Goal: Information Seeking & Learning: Learn about a topic

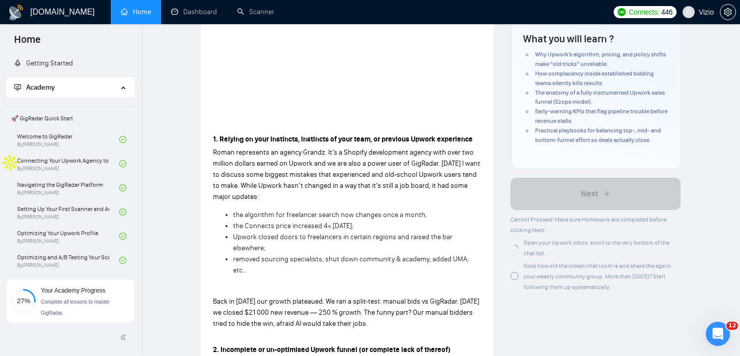
scroll to position [121, 0]
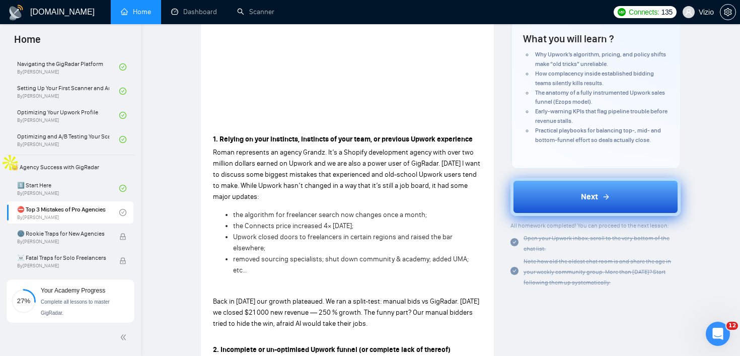
click at [553, 208] on button "Next" at bounding box center [595, 197] width 170 height 38
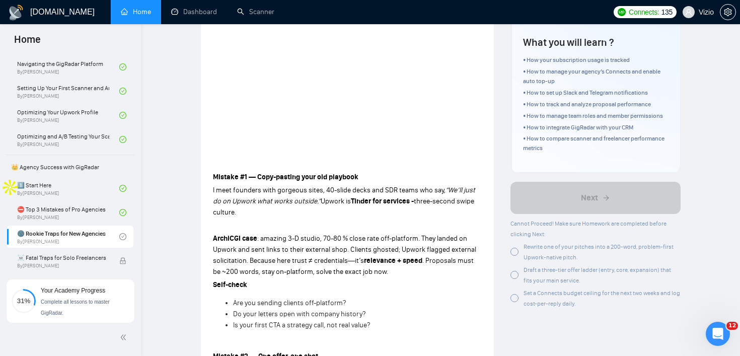
scroll to position [200, 0]
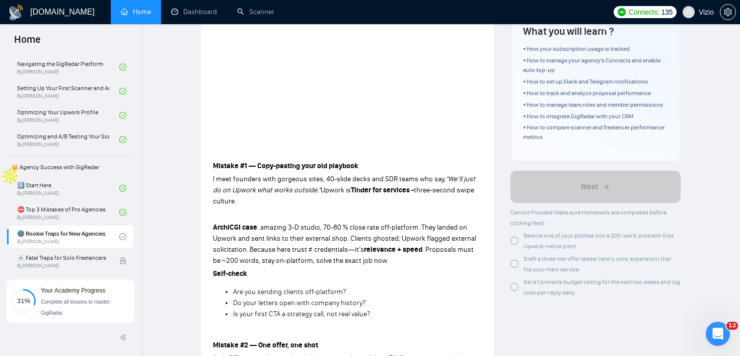
click at [515, 239] on div at bounding box center [514, 241] width 8 height 8
drag, startPoint x: 590, startPoint y: 250, endPoint x: 525, endPoint y: 238, distance: 65.5
click at [525, 238] on div "Rewrite one of your pitches into a 200-word, problem-first Upwork-native pitch." at bounding box center [602, 240] width 157 height 21
click at [519, 218] on div at bounding box center [519, 218] width 0 height 0
click at [522, 242] on div "Rewrite one of your pitches into a 200-word, problem-first Upwork-native pitch." at bounding box center [595, 240] width 170 height 21
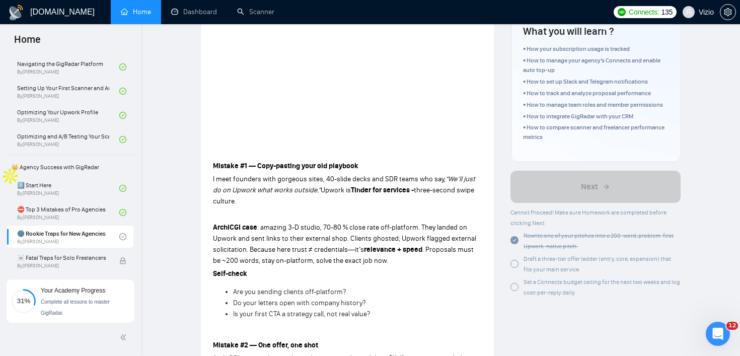
click at [516, 265] on div at bounding box center [514, 264] width 8 height 8
click at [515, 283] on div at bounding box center [514, 287] width 8 height 8
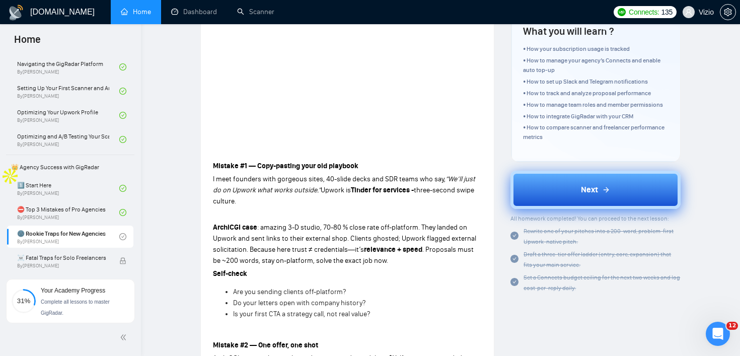
click at [562, 201] on button "Next" at bounding box center [595, 190] width 170 height 38
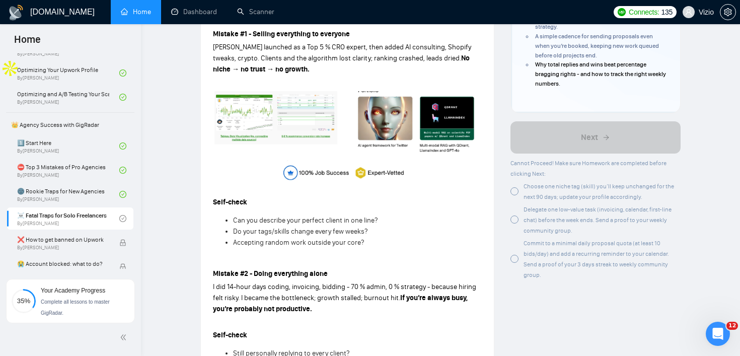
scroll to position [356, 0]
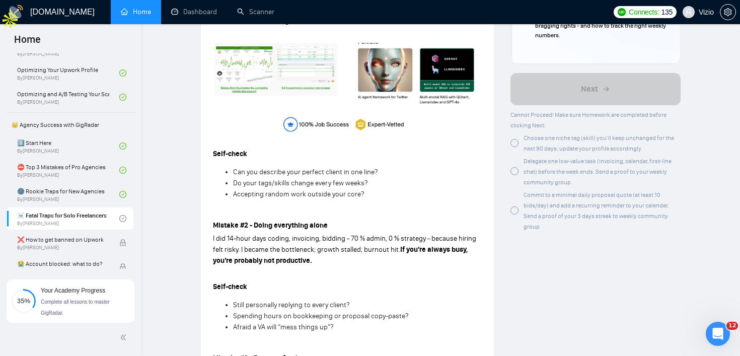
click at [515, 145] on div at bounding box center [514, 143] width 8 height 8
click at [515, 171] on div at bounding box center [514, 171] width 8 height 8
click at [515, 210] on div at bounding box center [514, 210] width 8 height 8
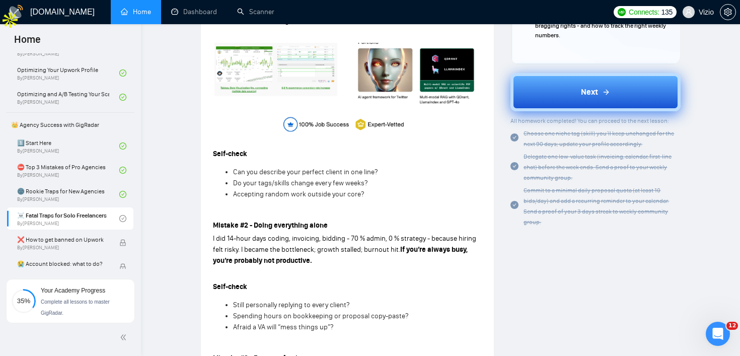
click at [546, 94] on button "Next" at bounding box center [595, 92] width 170 height 38
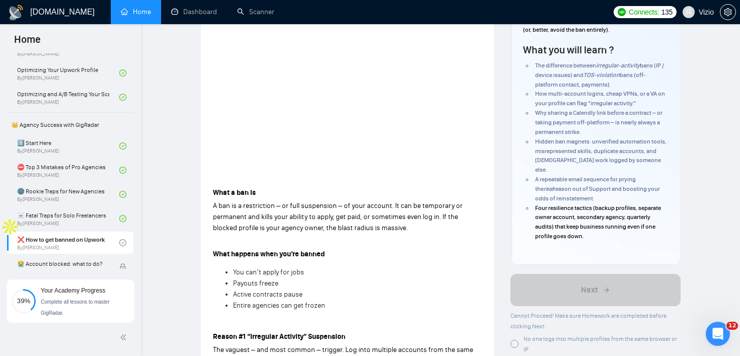
scroll to position [83, 0]
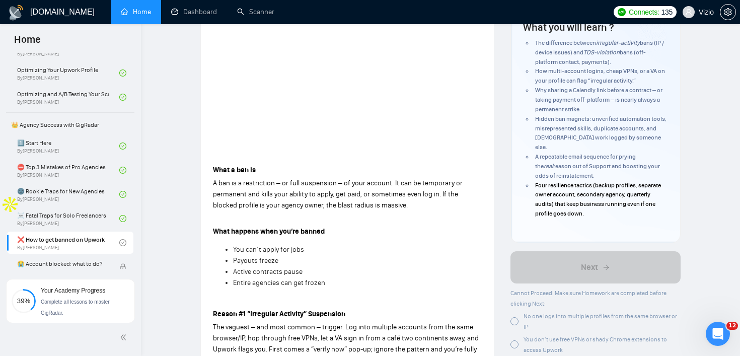
click at [538, 313] on span "No one logs into multiple profiles from the same browser or IP" at bounding box center [601, 322] width 154 height 18
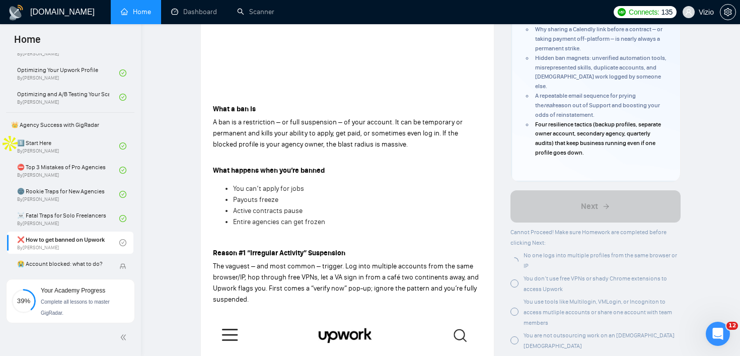
scroll to position [235, 0]
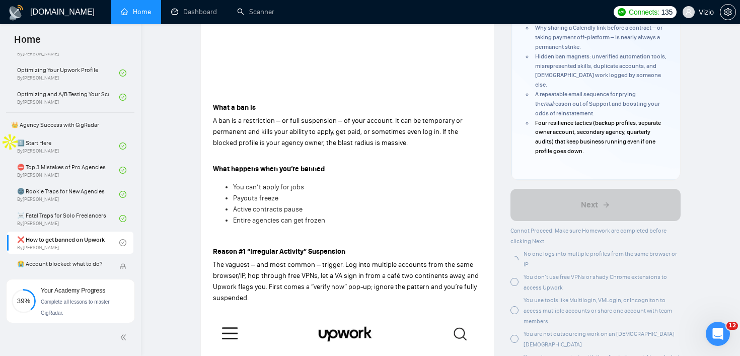
click at [536, 281] on span "You don’t use free VPNs or shady Chrome extensions to access Upwork" at bounding box center [595, 282] width 143 height 18
click at [536, 304] on span "You use tools like Multilogin, VMLogin, or Incogniton to access mutliple accoun…" at bounding box center [598, 311] width 149 height 28
click at [535, 330] on span "You are not outsourcing work on an [DEMOGRAPHIC_DATA] [DEMOGRAPHIC_DATA]" at bounding box center [599, 339] width 151 height 18
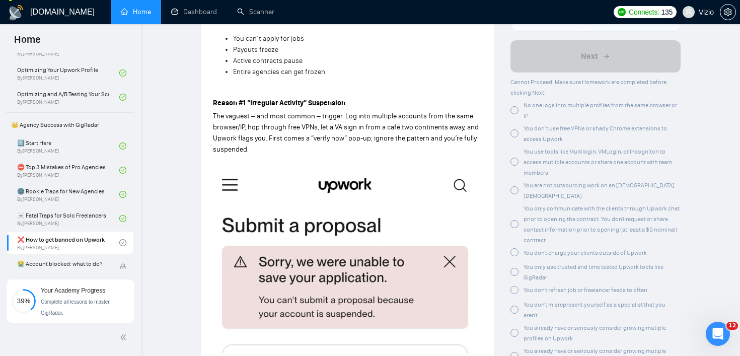
scroll to position [400, 0]
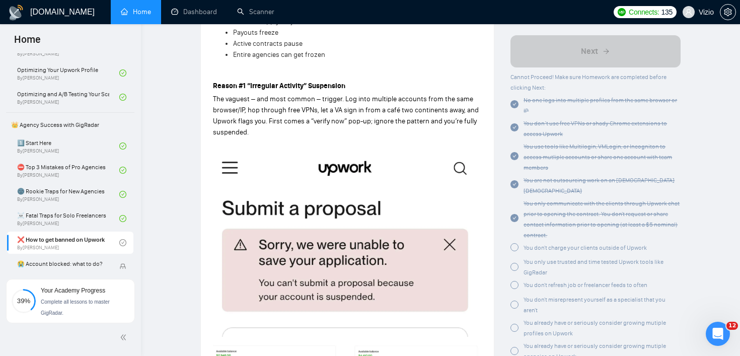
click at [529, 244] on span "You don't charge your clients outside of Upwork" at bounding box center [585, 247] width 123 height 7
click at [529, 257] on span "You only use trusted and time tested Upwork tools like GigRadar" at bounding box center [594, 266] width 140 height 18
click at [529, 282] on span "You don't refresh job or freelancer feeds to often" at bounding box center [586, 285] width 124 height 7
click at [528, 296] on span "You don't misrepresent yourself as a specialist that you aren't" at bounding box center [595, 304] width 142 height 18
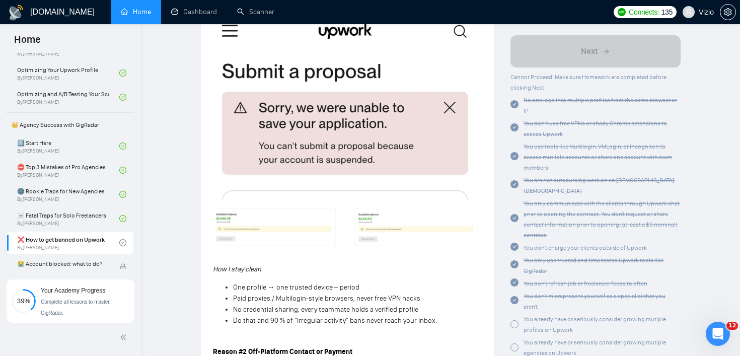
scroll to position [571, 0]
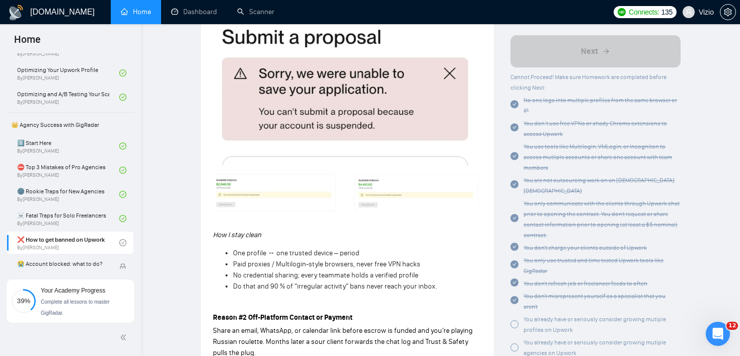
click at [528, 316] on span "You already have or seriously consider growing mutiple profiles on Upwork" at bounding box center [595, 325] width 142 height 18
click at [528, 337] on div "You already have or seriously consider growing mutiple agencies on Upwork" at bounding box center [602, 347] width 157 height 21
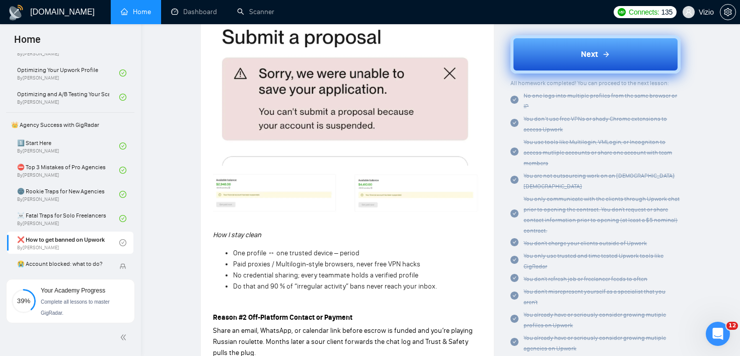
click at [586, 66] on button "Next" at bounding box center [595, 54] width 170 height 38
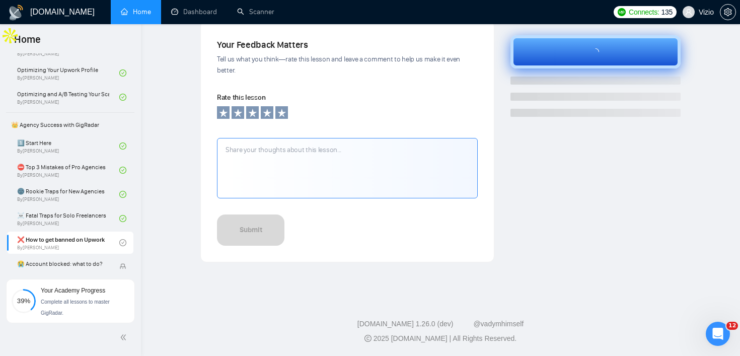
scroll to position [330, 0]
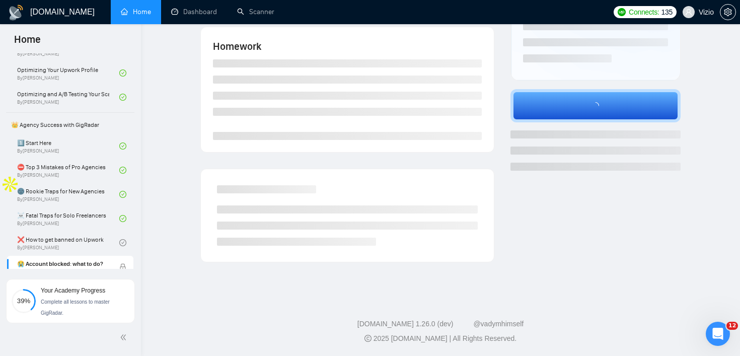
scroll to position [192, 0]
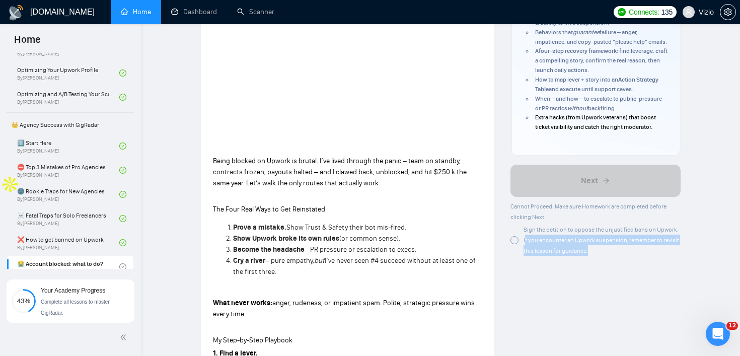
drag, startPoint x: 593, startPoint y: 262, endPoint x: 525, endPoint y: 251, distance: 69.4
click at [525, 251] on div "Sign the petition to oppose the unjustified bans on Upwork. If you encounter an…" at bounding box center [602, 240] width 157 height 32
click at [516, 244] on div at bounding box center [514, 240] width 8 height 8
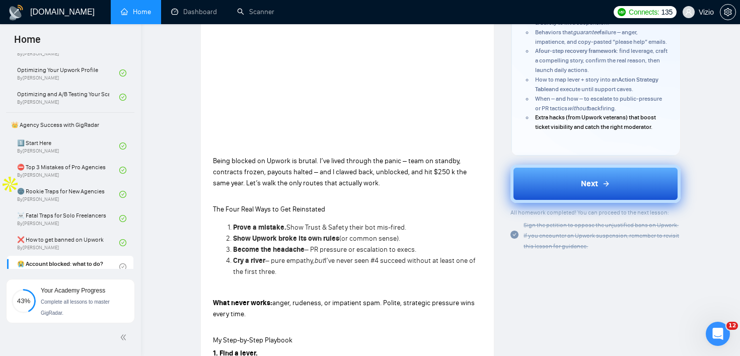
click at [568, 194] on button "Next" at bounding box center [595, 184] width 170 height 38
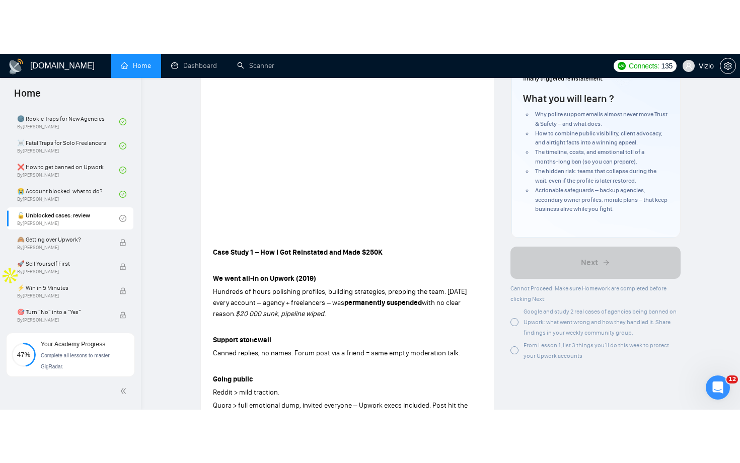
scroll to position [31, 0]
